Goal: Obtain resource: Obtain resource

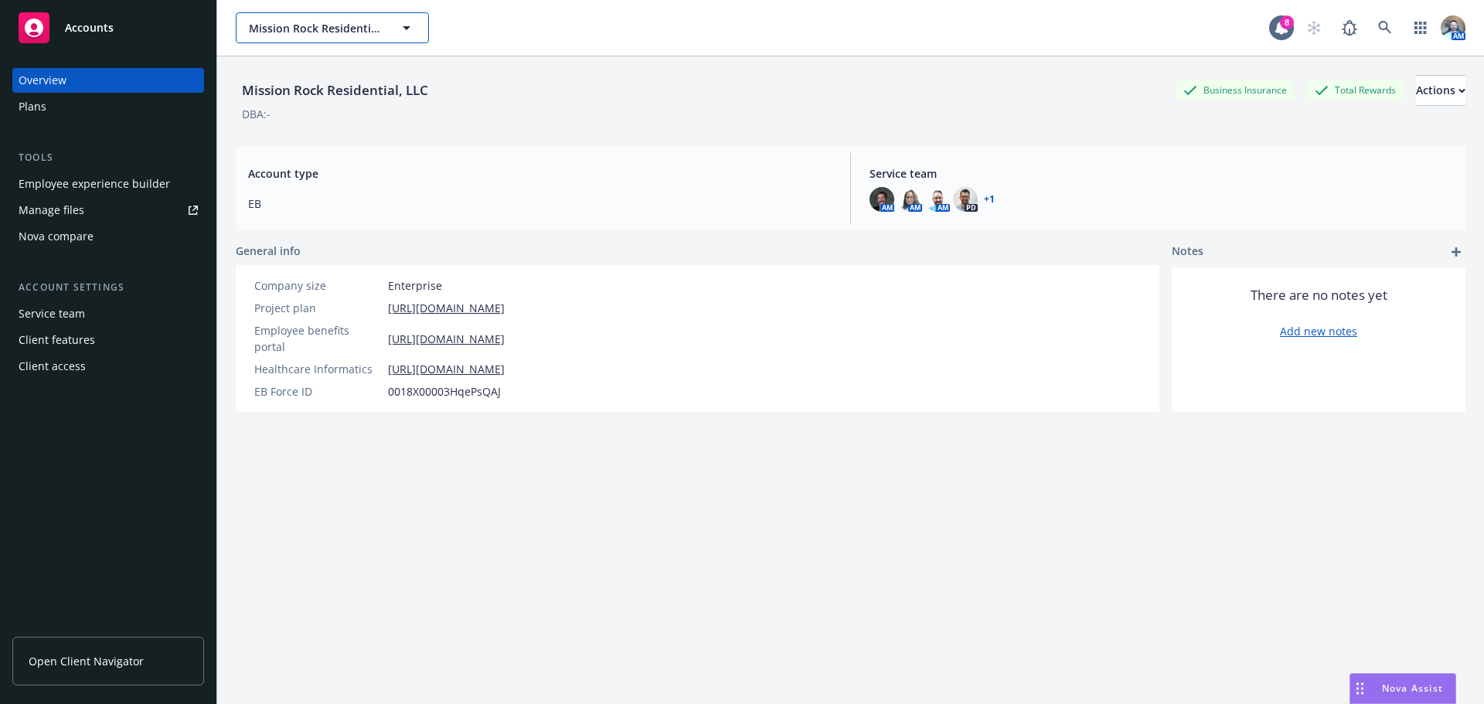
click at [366, 43] on button "Mission Rock Residential, LLC" at bounding box center [332, 27] width 193 height 31
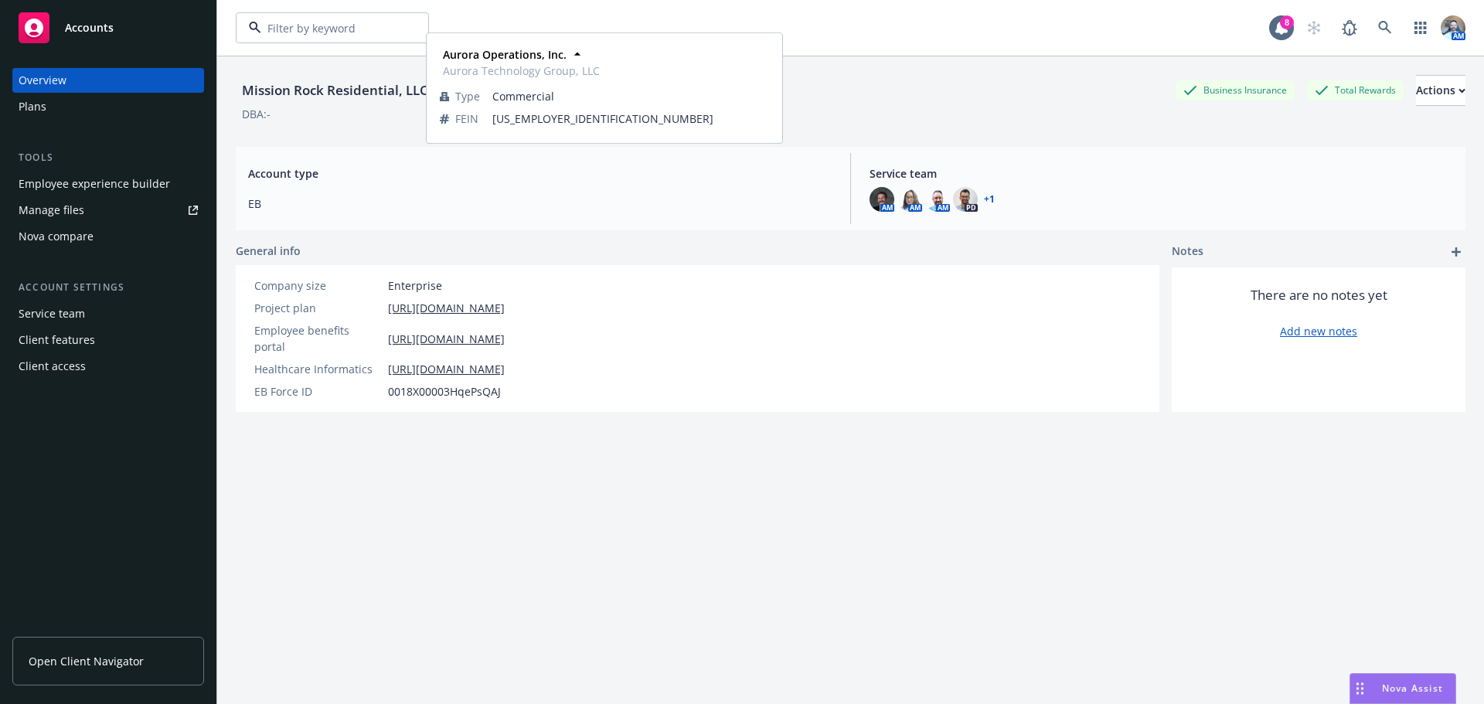
click at [331, 66] on strong "Aurora Operations, Inc." at bounding box center [315, 71] width 124 height 15
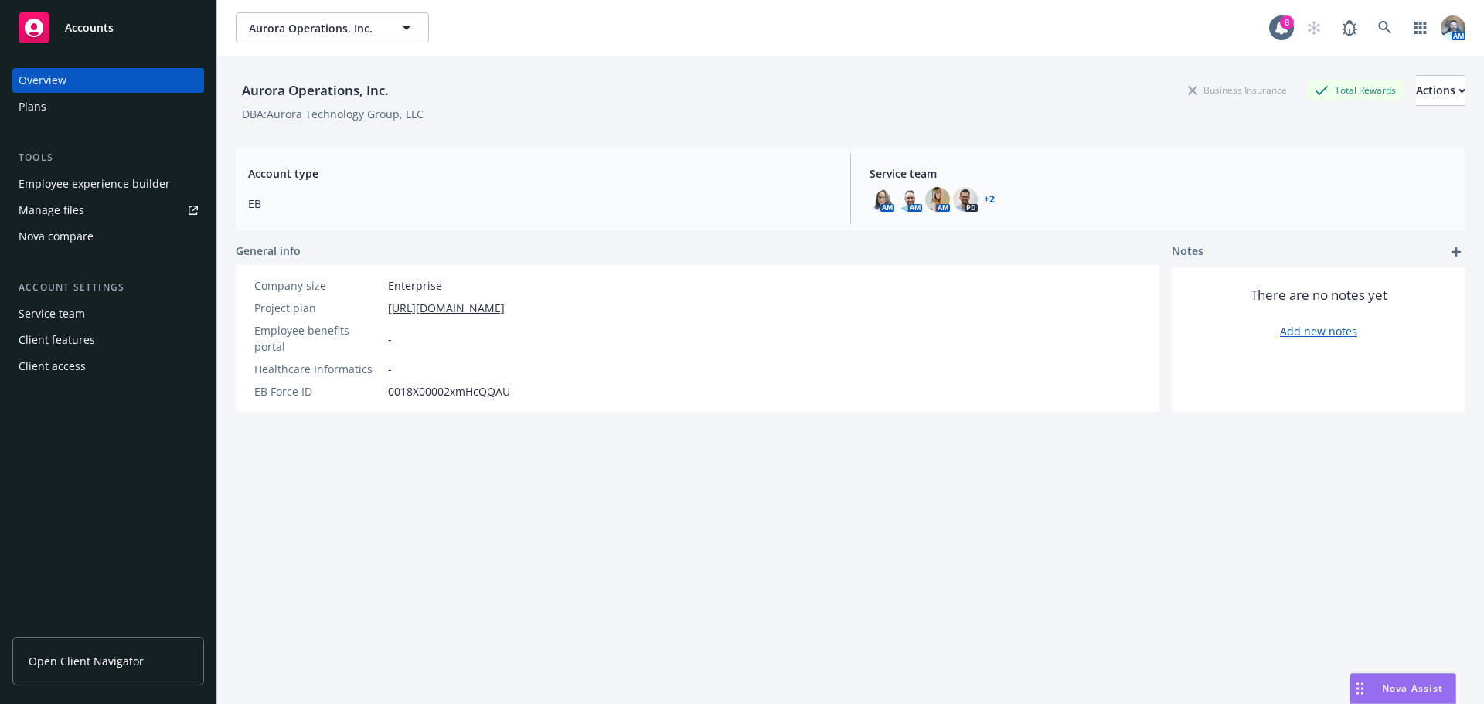
click at [56, 210] on div "Manage files" at bounding box center [52, 210] width 66 height 25
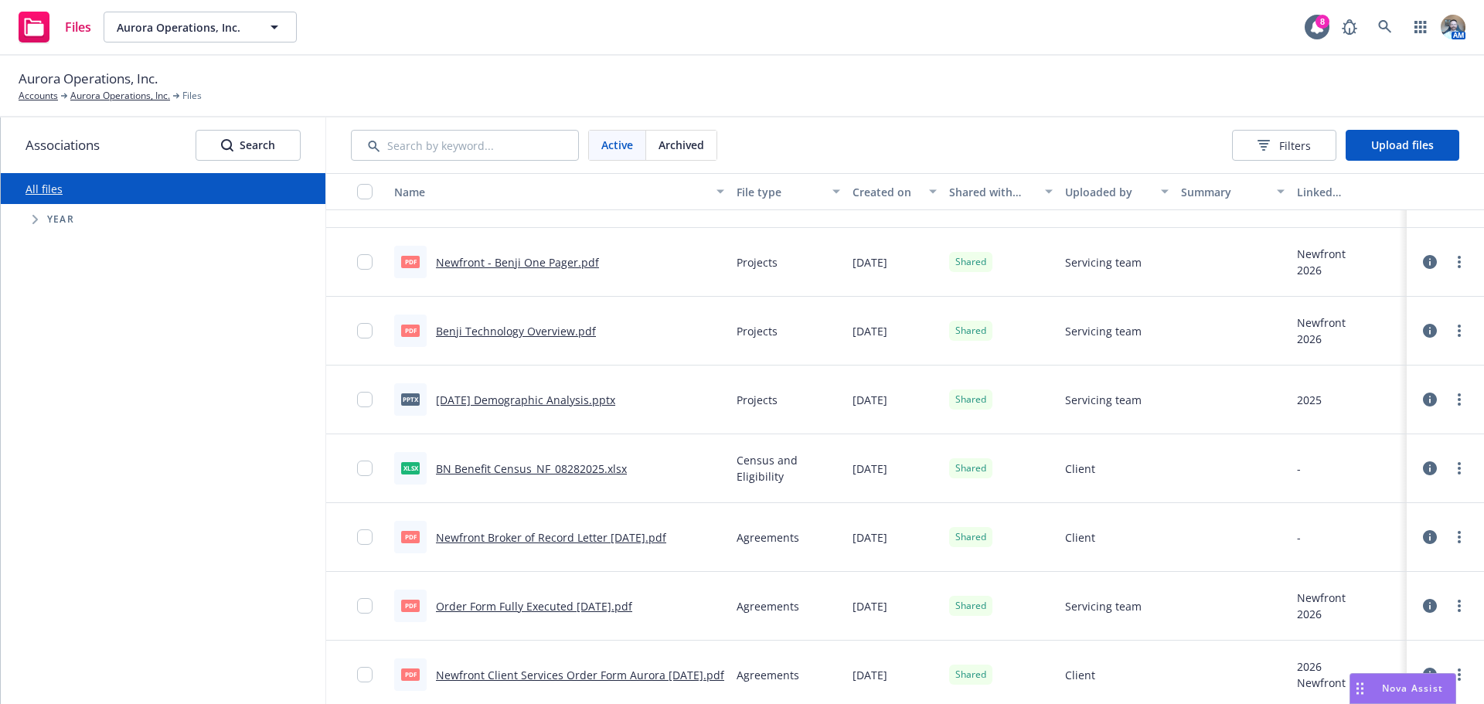
scroll to position [618, 0]
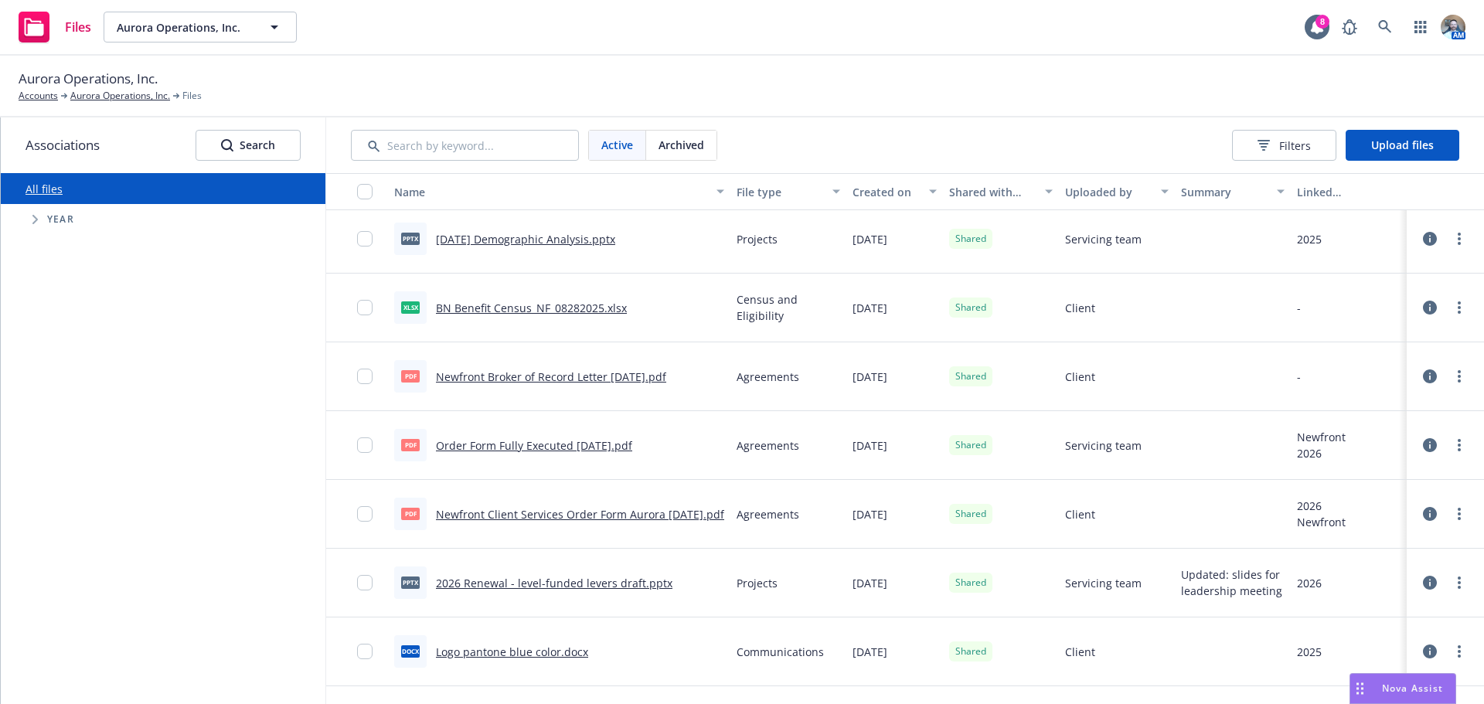
click at [547, 450] on link "Order Form Fully Executed [DATE].pdf" at bounding box center [534, 445] width 196 height 15
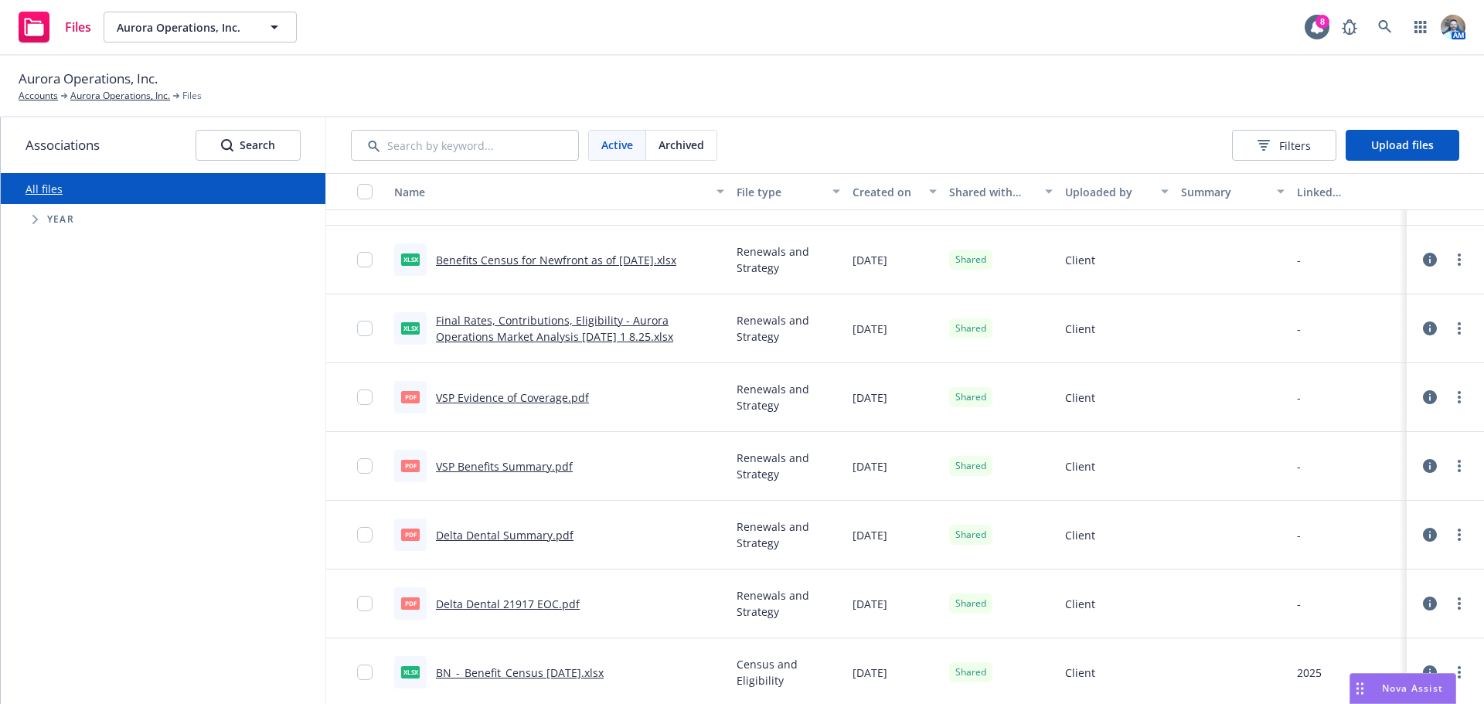
scroll to position [2914, 0]
